Goal: Find specific page/section

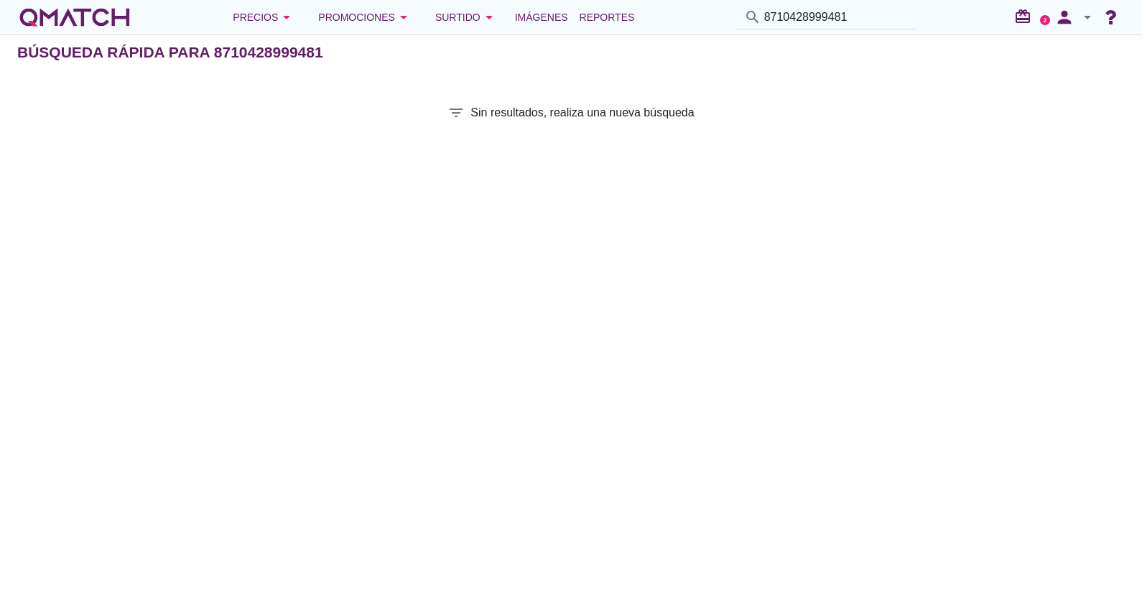
click at [888, 18] on input "8710428999481" at bounding box center [836, 17] width 144 height 23
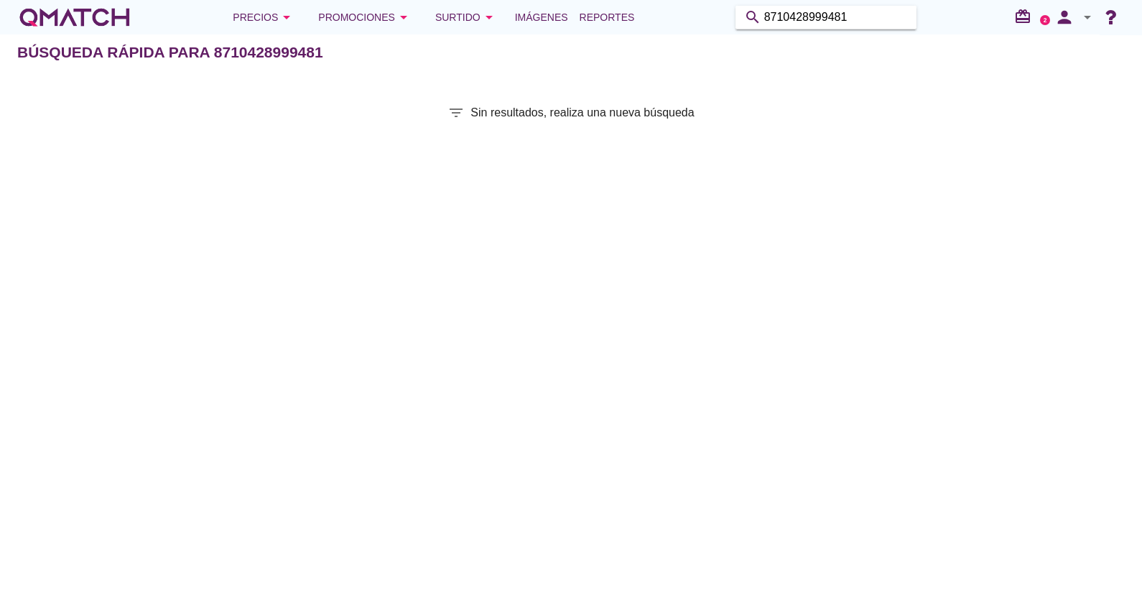
click at [888, 18] on input "8710428999481" at bounding box center [836, 17] width 144 height 23
paste input "7802000016387"
type input "7802000016387"
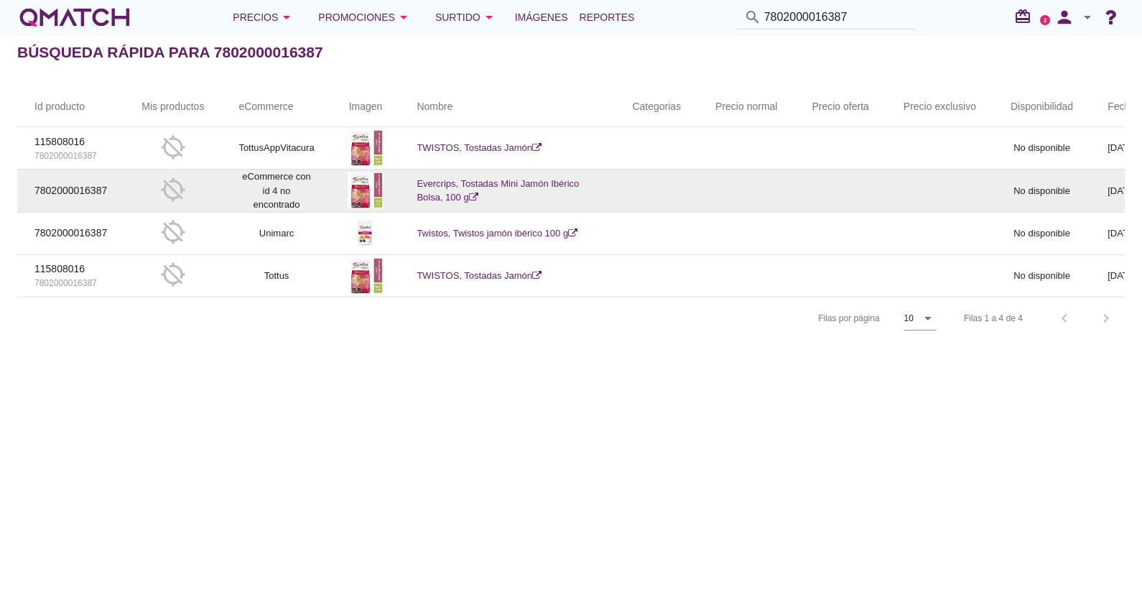
click at [455, 200] on link "Evercrips, Tostadas Mini Jamón Ibérico Bolsa, 100 g" at bounding box center [497, 190] width 162 height 25
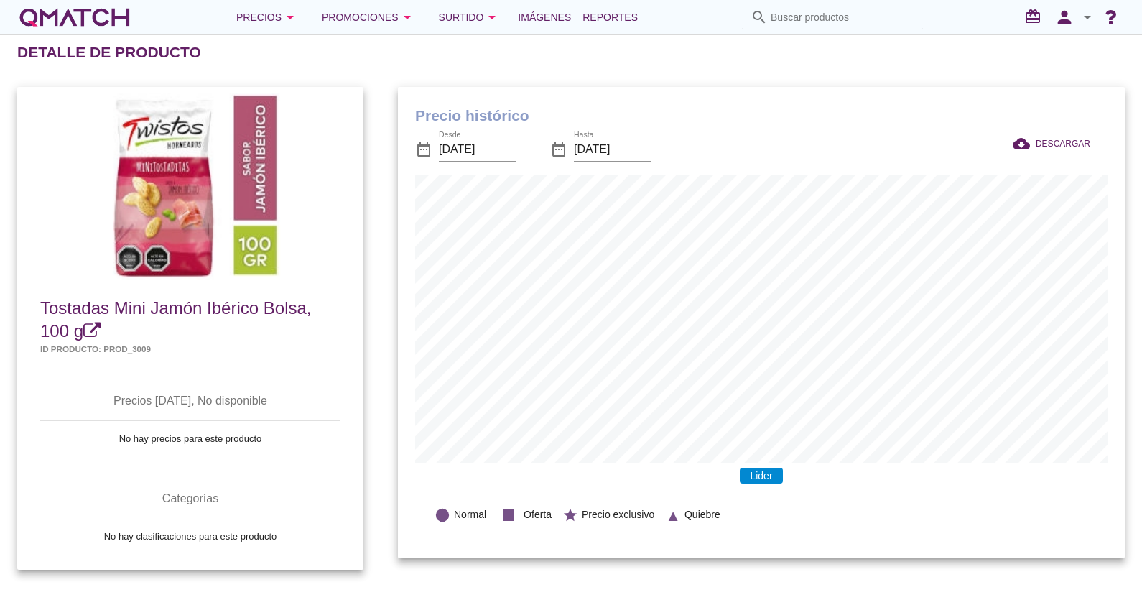
scroll to position [470, 727]
